Goal: Find contact information: Find contact information

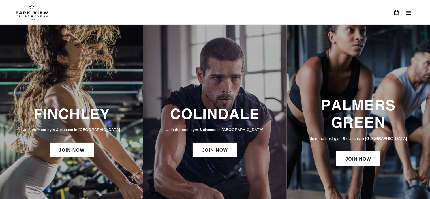
click at [406, 11] on icon "Menu" at bounding box center [408, 13] width 6 height 6
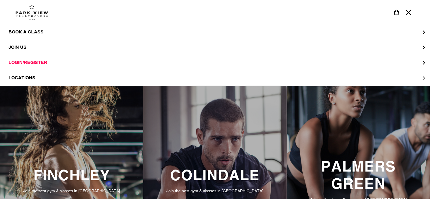
click at [25, 79] on span "LOCATIONS" at bounding box center [21, 78] width 27 height 6
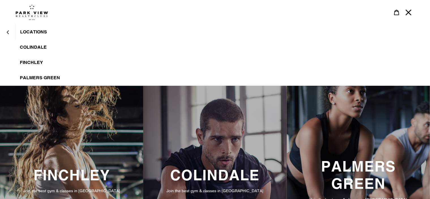
click at [32, 16] on img at bounding box center [32, 12] width 33 height 16
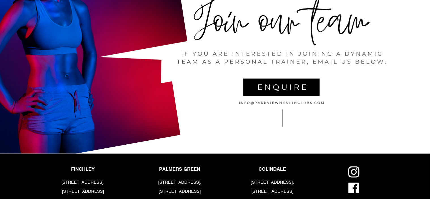
scroll to position [1131, 0]
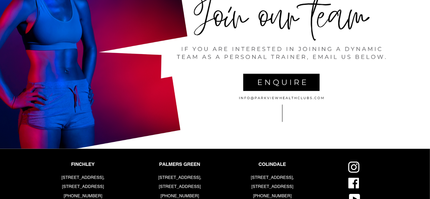
click at [321, 100] on div at bounding box center [215, 41] width 430 height 215
